Goal: Task Accomplishment & Management: Manage account settings

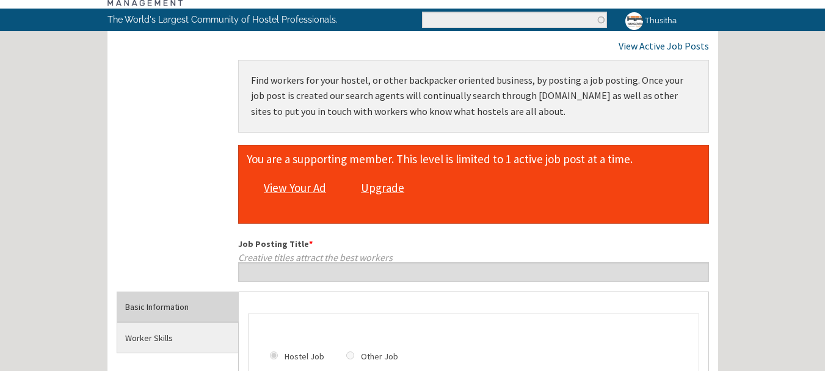
scroll to position [183, 0]
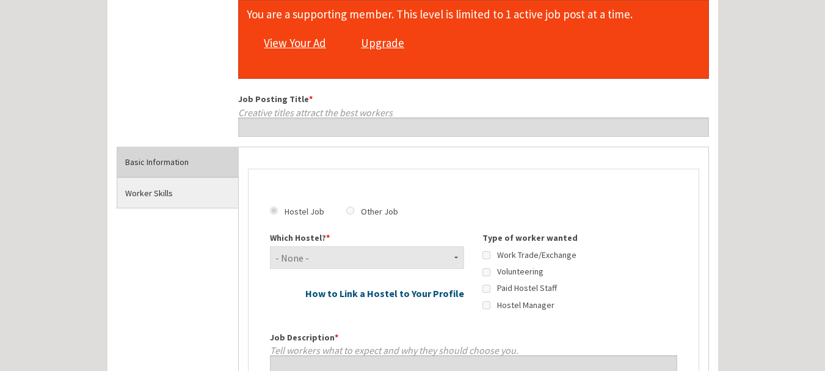
click at [311, 45] on link "View Your Ad" at bounding box center [295, 43] width 74 height 23
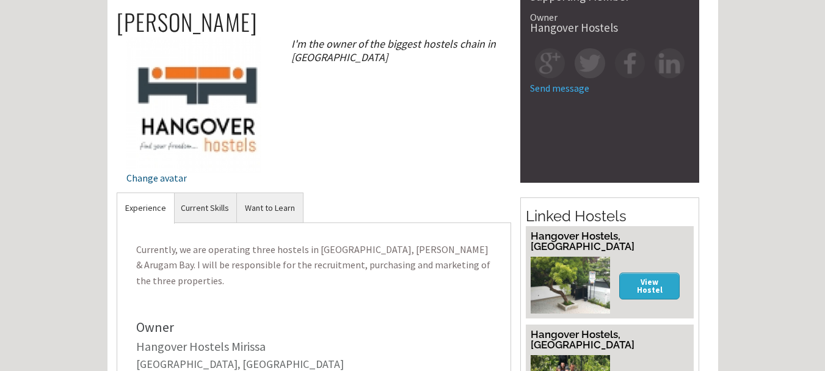
scroll to position [122, 0]
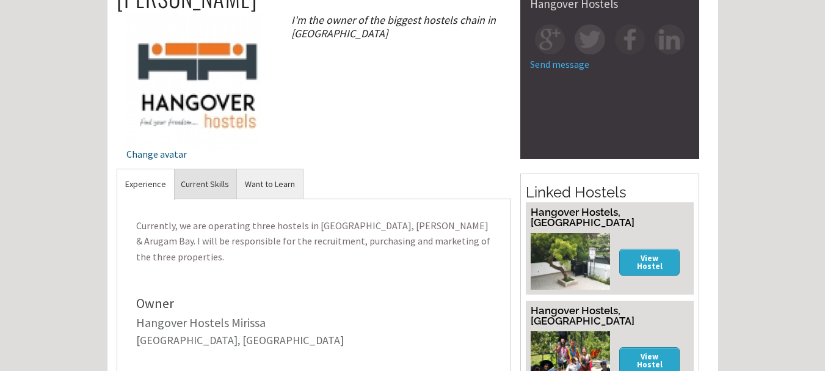
click at [207, 181] on link "Current Skills" at bounding box center [205, 184] width 64 height 30
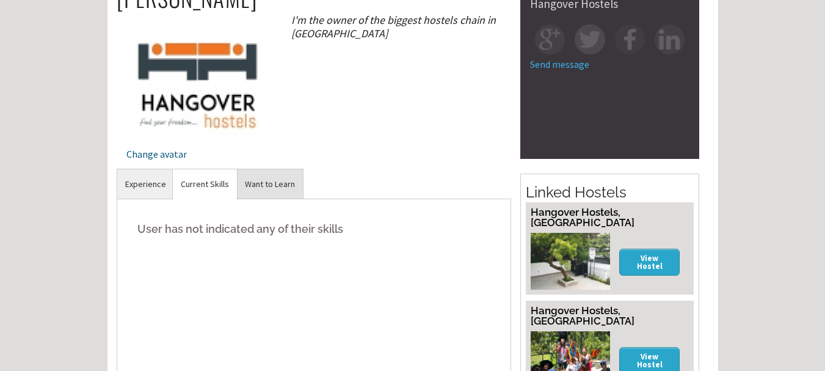
click at [267, 181] on link "Want to Learn" at bounding box center [270, 184] width 66 height 30
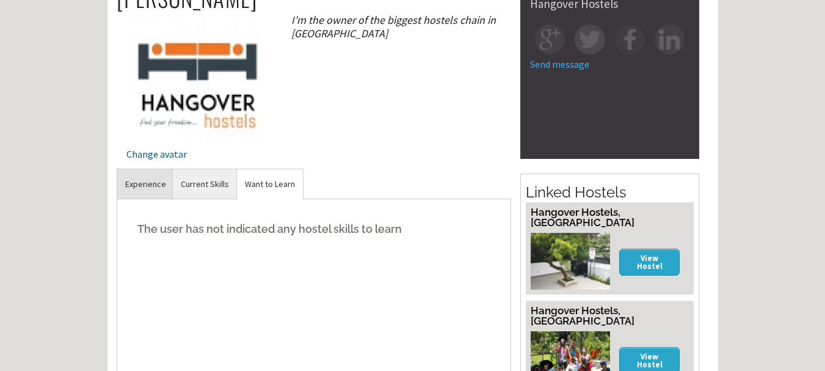
click at [143, 181] on link "Experience" at bounding box center [145, 184] width 57 height 30
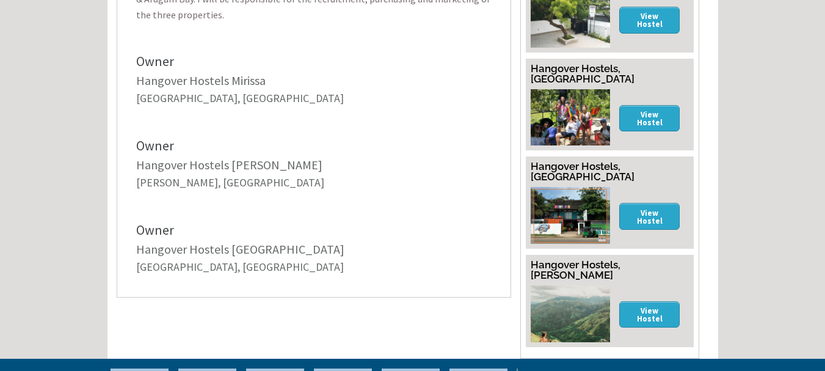
scroll to position [366, 0]
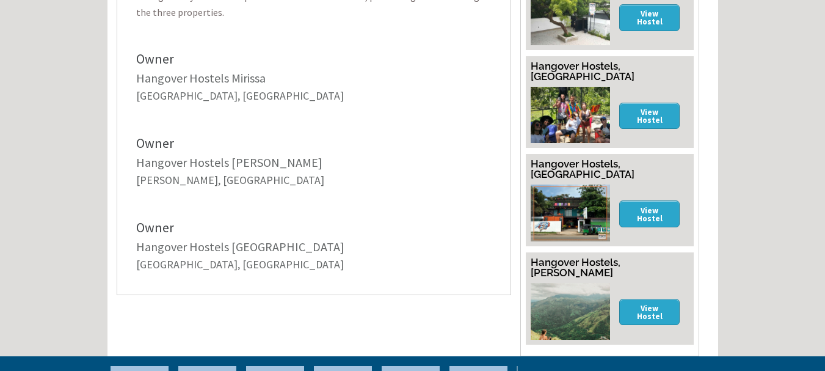
click at [198, 154] on link "Hangover Hostels Ella" at bounding box center [229, 161] width 186 height 15
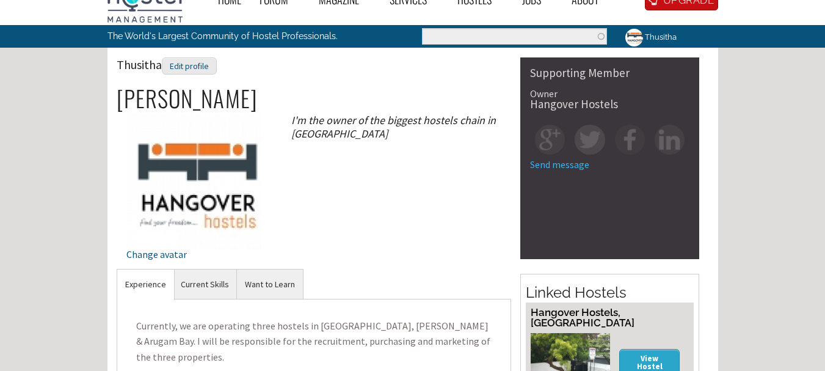
scroll to position [0, 0]
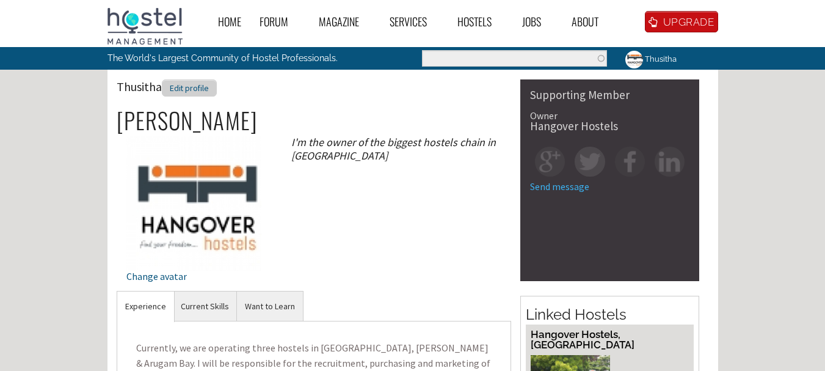
click at [181, 91] on div "Edit profile" at bounding box center [189, 88] width 55 height 18
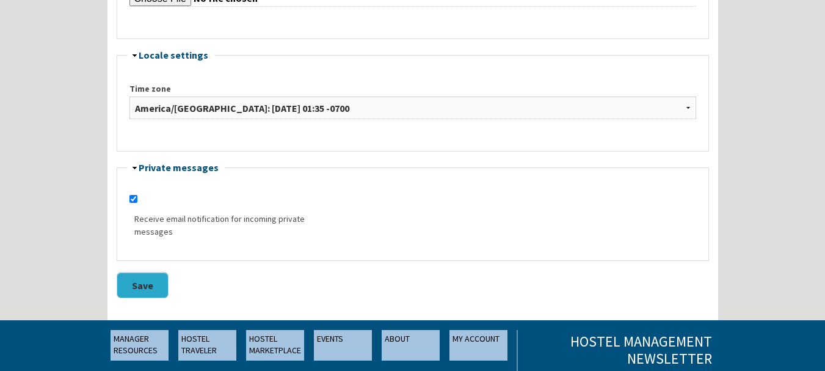
scroll to position [916, 0]
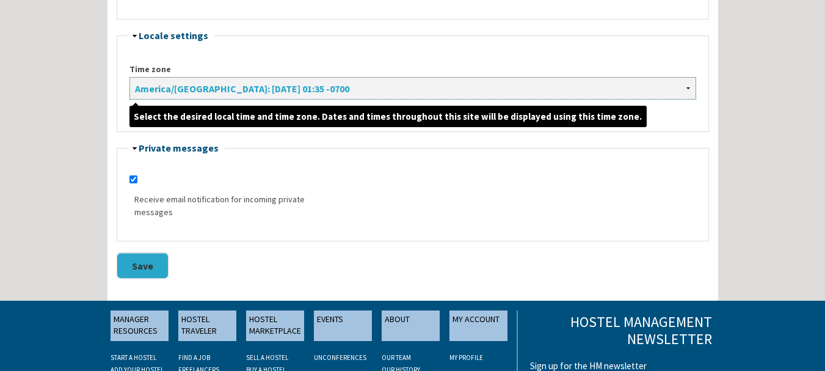
click at [396, 85] on select "Africa/Abidjan: Tuesday, August 12, 2025 - 08:35 +0000 Africa/Accra: Tuesday, A…" at bounding box center [412, 88] width 567 height 23
select select "Asia/Kolkata"
click at [129, 77] on select "Africa/Abidjan: Tuesday, August 12, 2025 - 08:35 +0000 Africa/Accra: Tuesday, A…" at bounding box center [412, 88] width 567 height 23
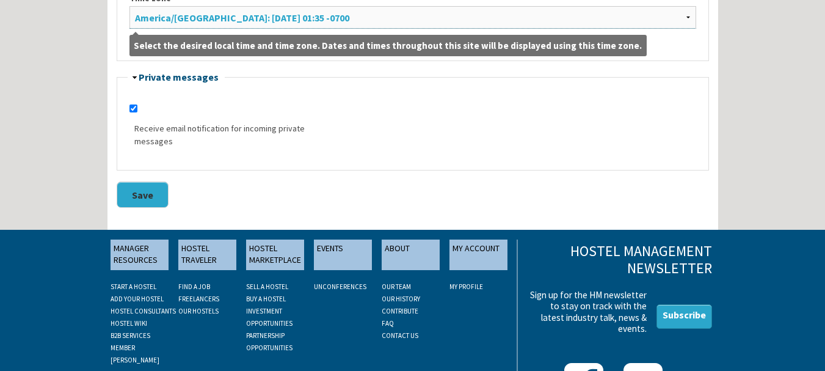
scroll to position [1043, 0]
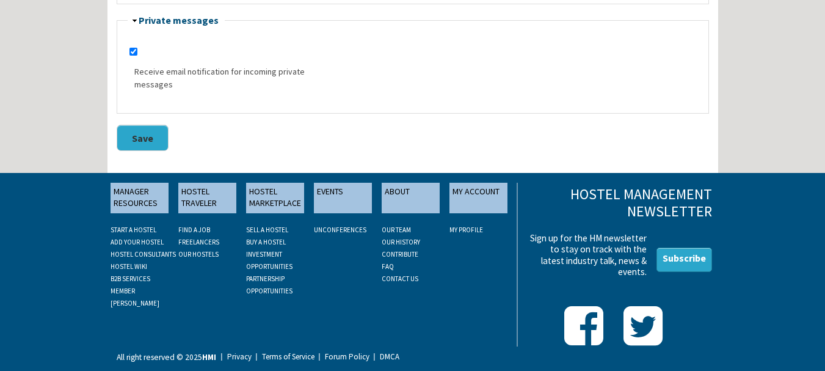
click at [153, 134] on button "Save" at bounding box center [143, 138] width 52 height 26
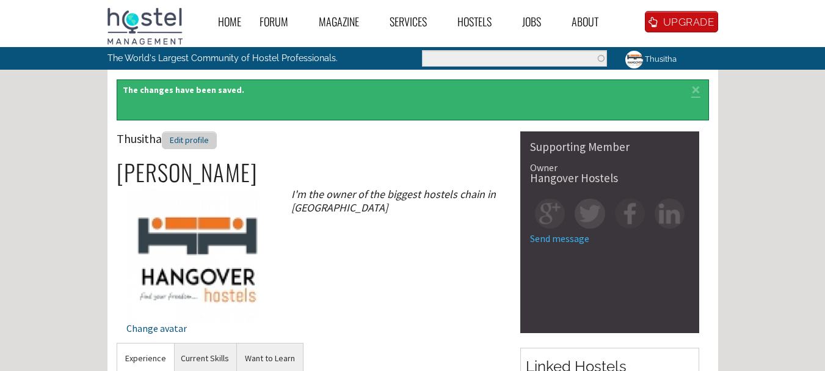
click at [193, 142] on div "Edit profile" at bounding box center [189, 140] width 55 height 18
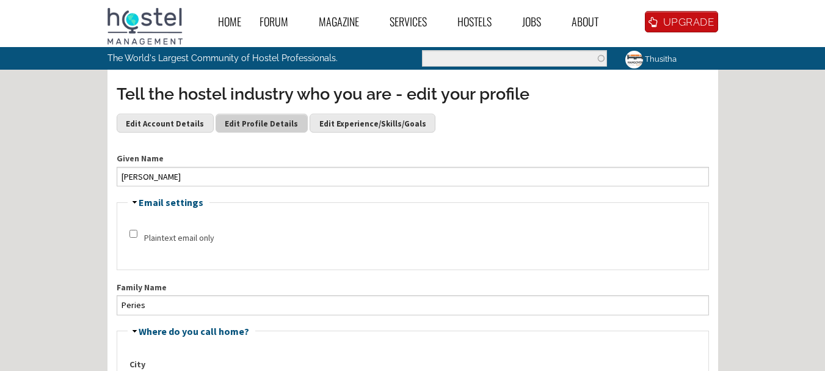
click at [226, 131] on link "Edit Profile Details" at bounding box center [261, 123] width 92 height 18
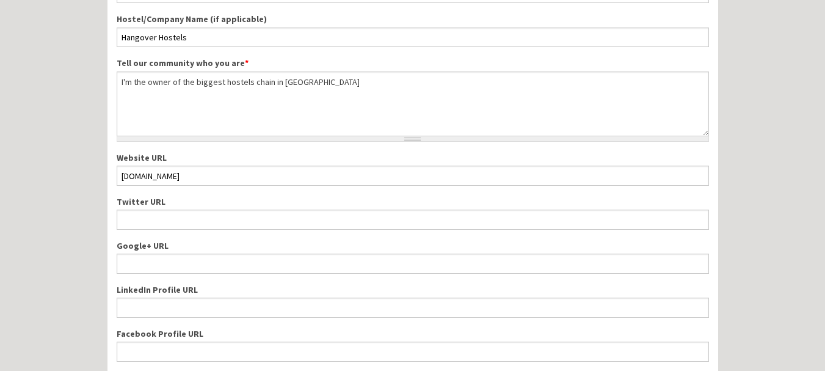
scroll to position [122, 0]
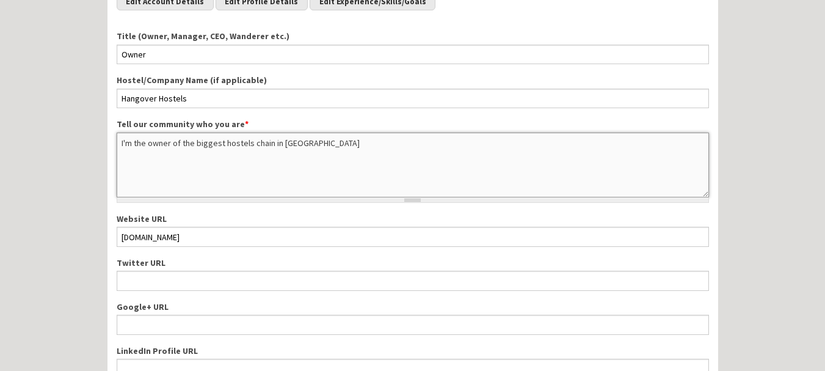
click at [224, 147] on textarea "I'm the owner of the biggest hostels chain in [GEOGRAPHIC_DATA]" at bounding box center [413, 164] width 592 height 65
click at [310, 147] on textarea "I'm the owner of the biggest hostels chain in [GEOGRAPHIC_DATA]" at bounding box center [413, 164] width 592 height 65
click at [327, 147] on textarea "I'm the owner of the biggest hostels chain in Sri Lanka" at bounding box center [413, 164] width 592 height 65
drag, startPoint x: 318, startPoint y: 147, endPoint x: 65, endPoint y: 143, distance: 253.4
click at [65, 143] on div "Home Forum « Back Forum Forums Index « Back Forums Index New Posts Recent Activ…" at bounding box center [412, 278] width 825 height 800
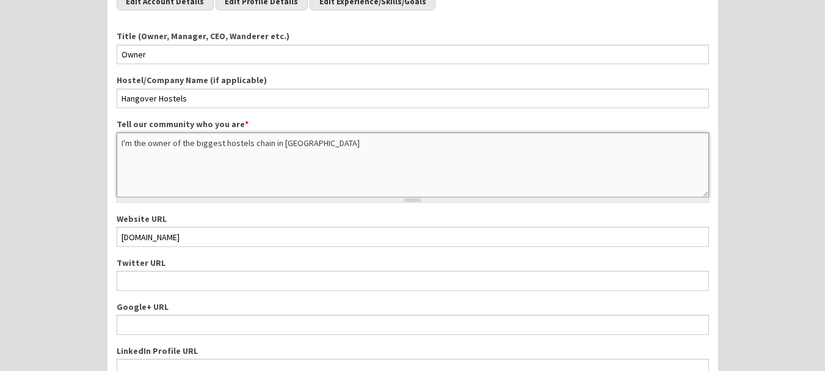
paste textarea "Hangover Hostels, the ultimate name in Sri Lankan budget travel / hospitality. …"
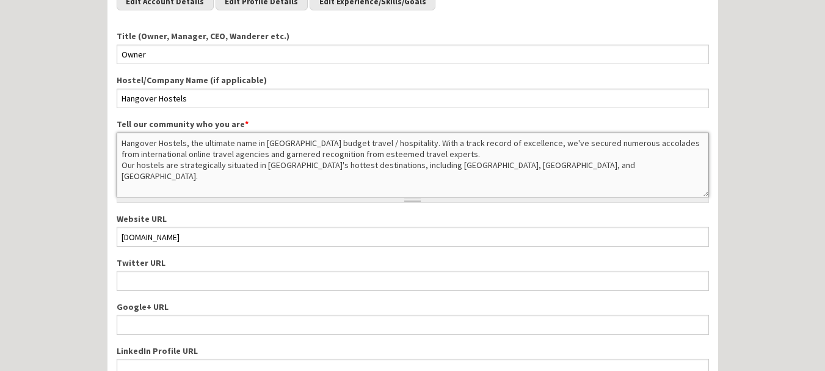
scroll to position [61, 0]
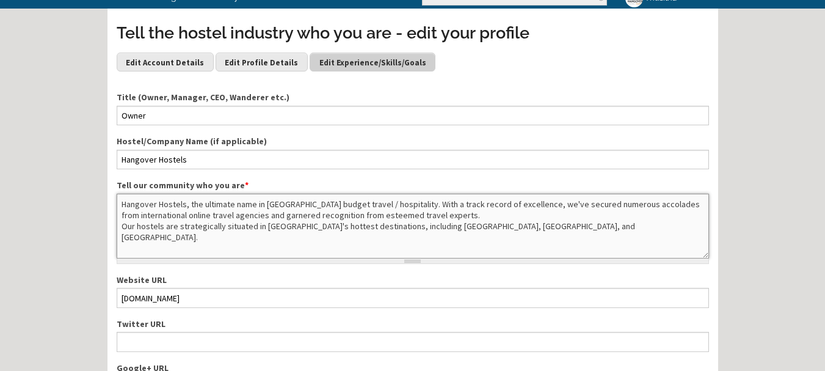
type textarea "Hangover Hostels, the ultimate name in Sri Lankan budget travel / hospitality. …"
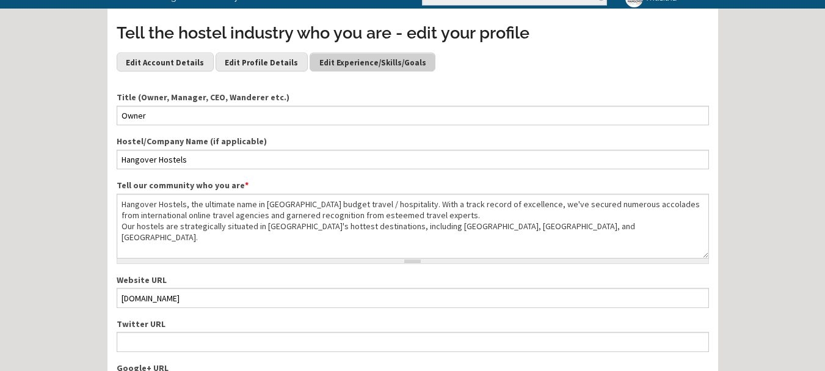
click at [311, 62] on link "Edit Experience/Skills/Goals" at bounding box center [373, 62] width 126 height 18
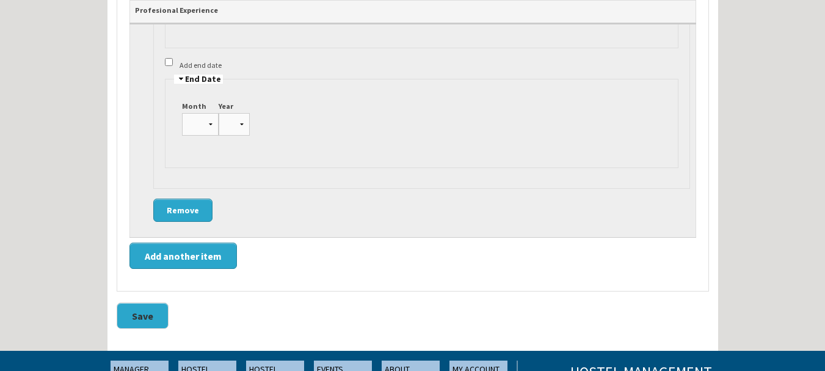
scroll to position [2503, 0]
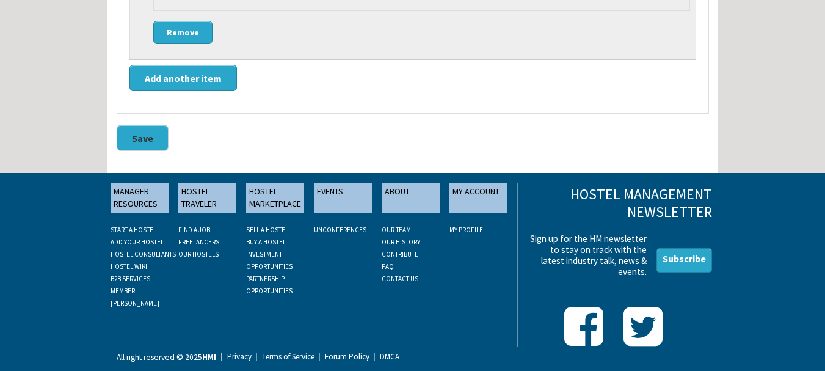
click at [132, 136] on button "Save" at bounding box center [143, 138] width 52 height 26
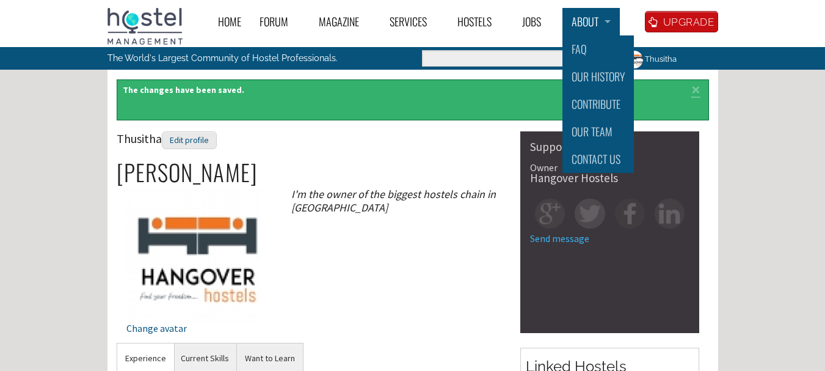
click at [599, 26] on link "About" at bounding box center [590, 21] width 57 height 27
click at [328, 140] on div "Thusitha Edit profile" at bounding box center [314, 145] width 395 height 28
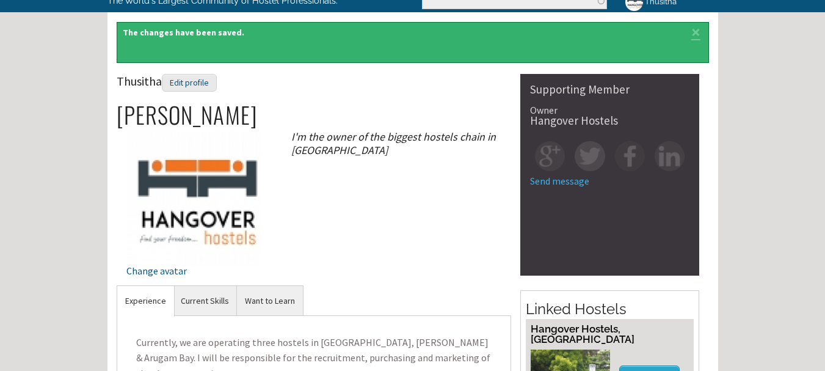
scroll to position [183, 0]
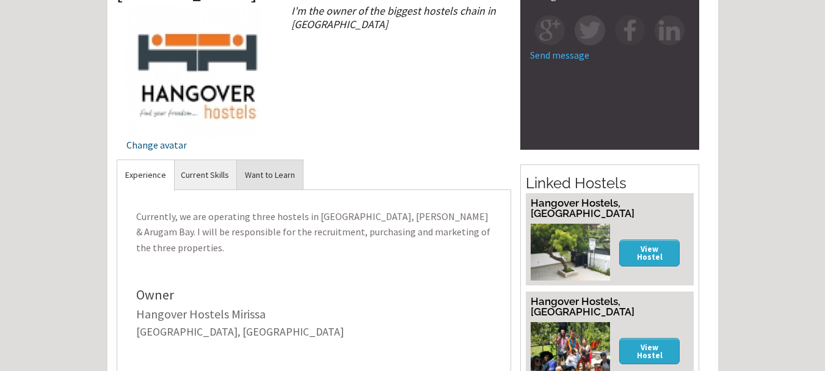
click at [259, 176] on link "Want to Learn" at bounding box center [270, 175] width 66 height 30
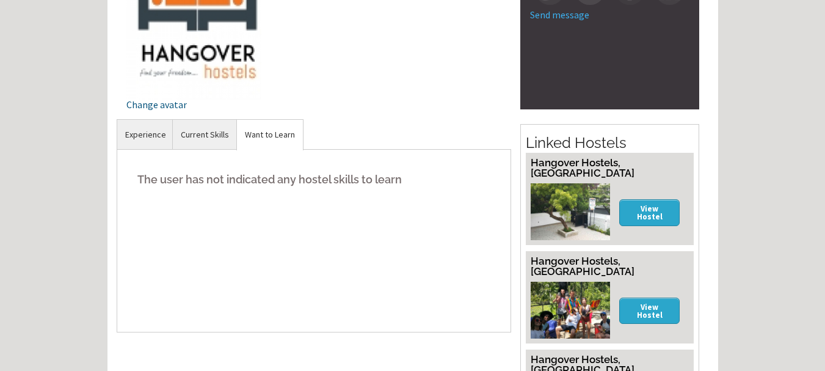
scroll to position [244, 0]
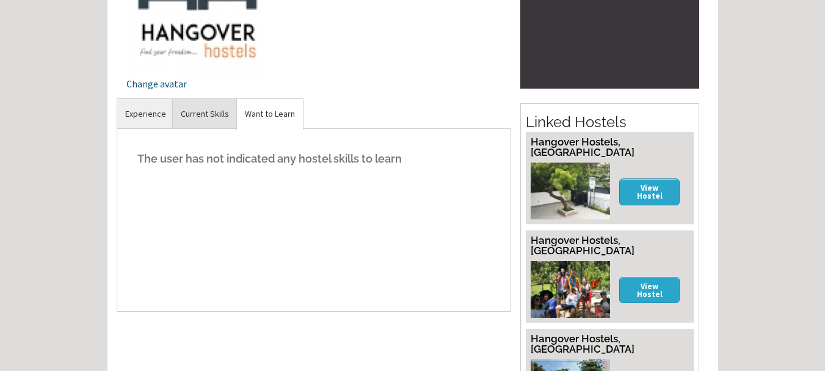
click at [209, 109] on link "Current Skills" at bounding box center [205, 114] width 64 height 30
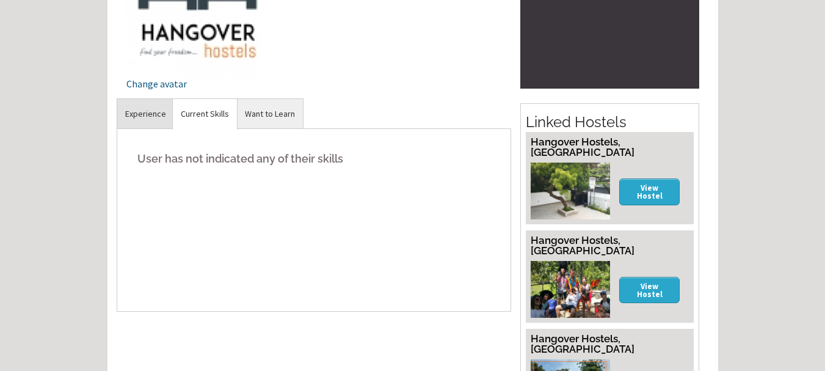
click at [142, 109] on link "Experience" at bounding box center [145, 114] width 57 height 30
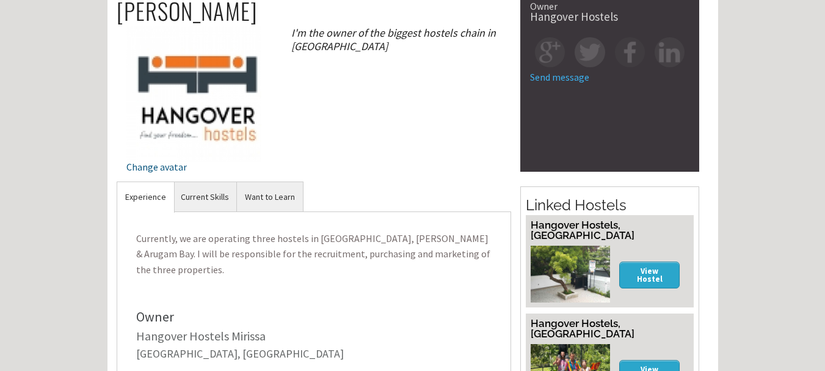
scroll to position [0, 0]
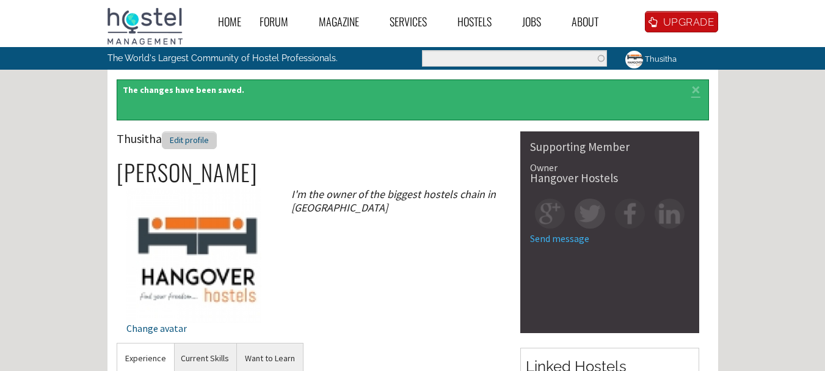
click at [181, 140] on div "Edit profile" at bounding box center [189, 140] width 55 height 18
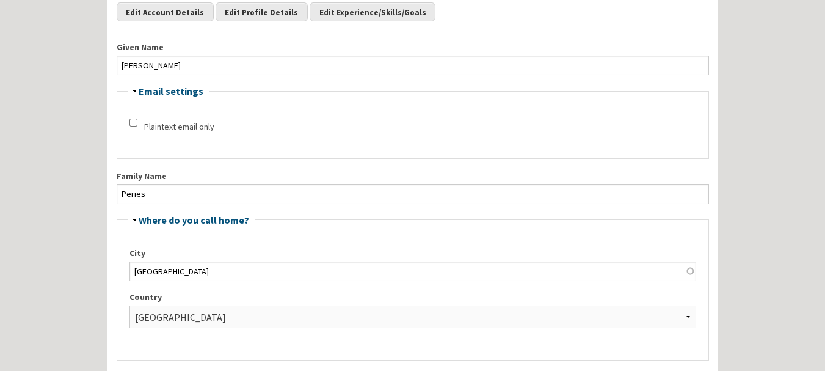
scroll to position [5, 0]
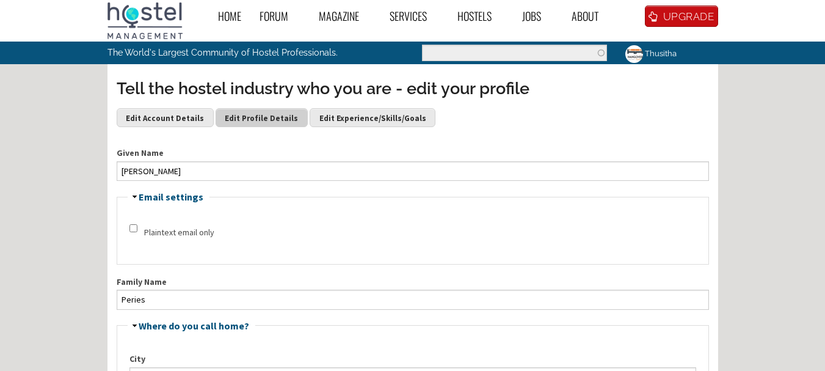
click at [215, 119] on link "Edit Profile Details" at bounding box center [261, 117] width 92 height 18
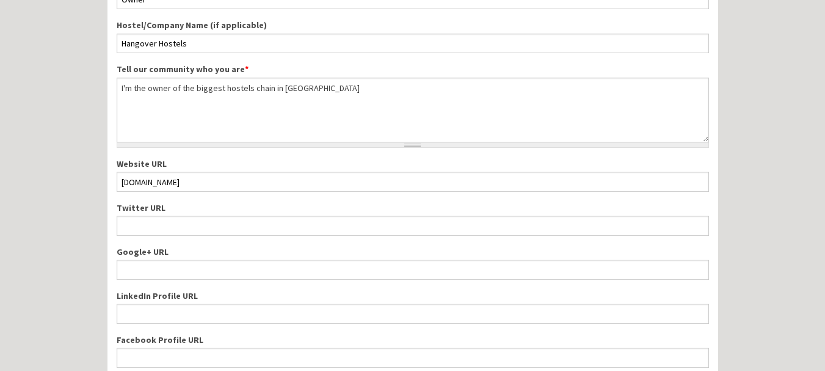
scroll to position [63, 0]
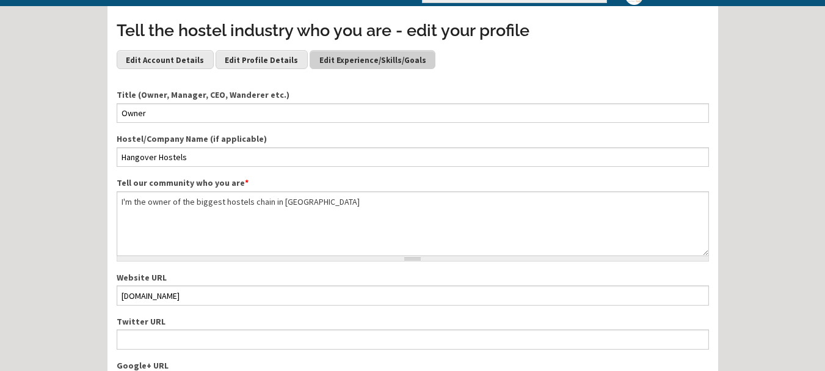
click at [328, 64] on link "Edit Experience/Skills/Goals" at bounding box center [373, 59] width 126 height 18
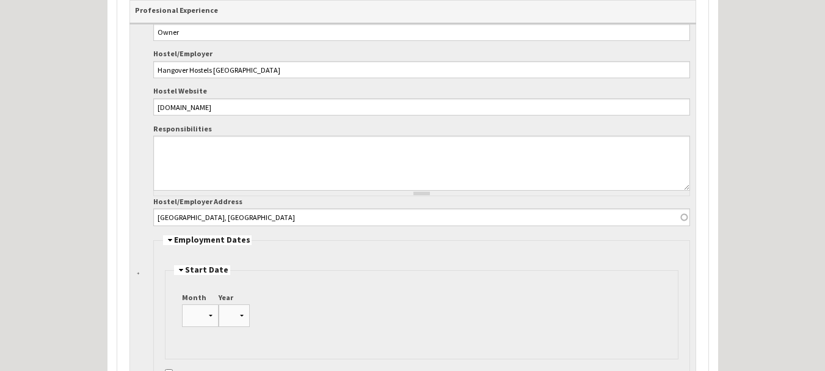
scroll to position [1770, 0]
